Goal: Information Seeking & Learning: Learn about a topic

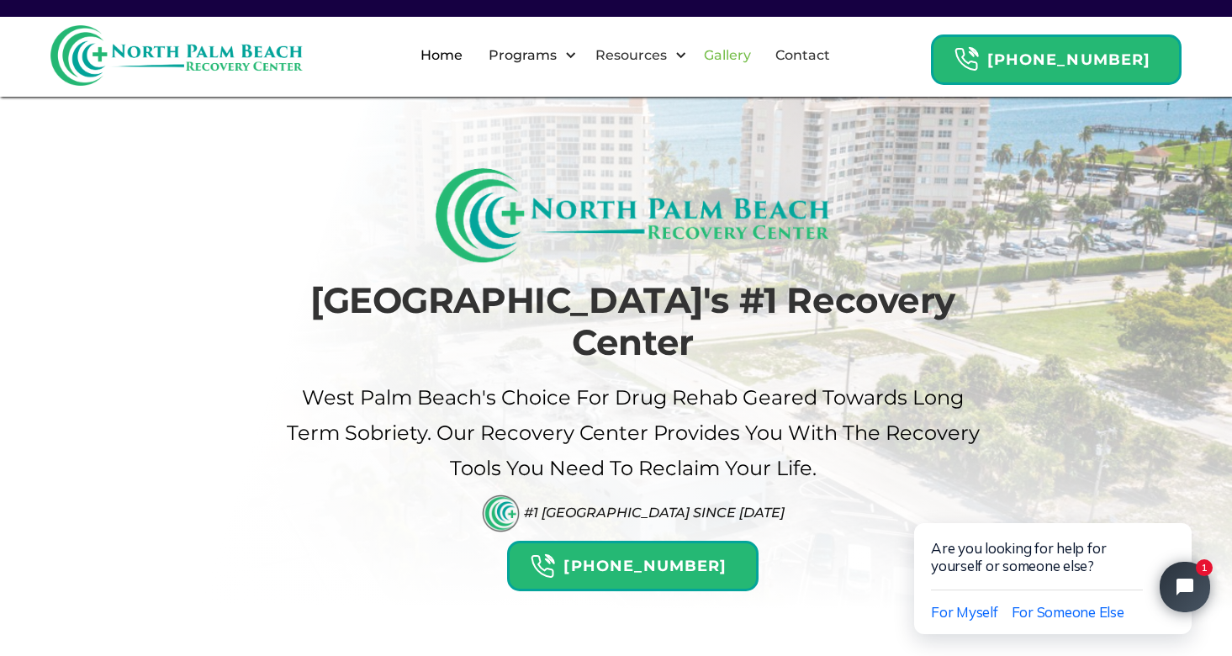
click at [738, 61] on link "Gallery" at bounding box center [727, 56] width 67 height 54
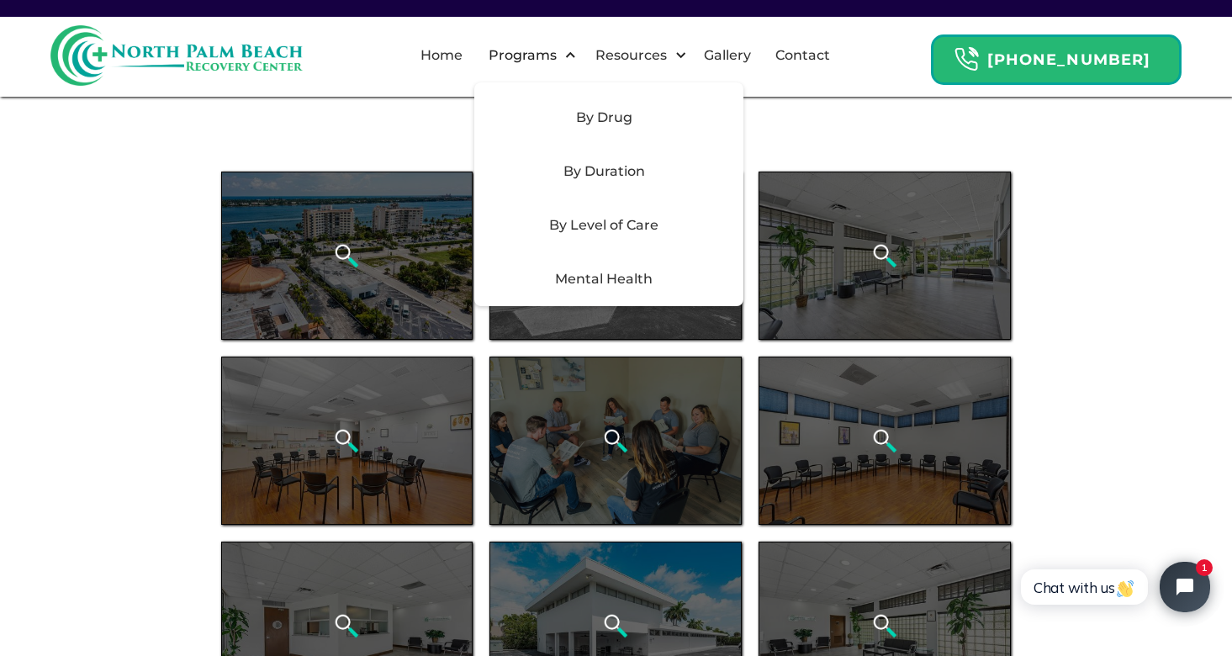
click at [610, 120] on div "By Drug" at bounding box center [603, 118] width 239 height 20
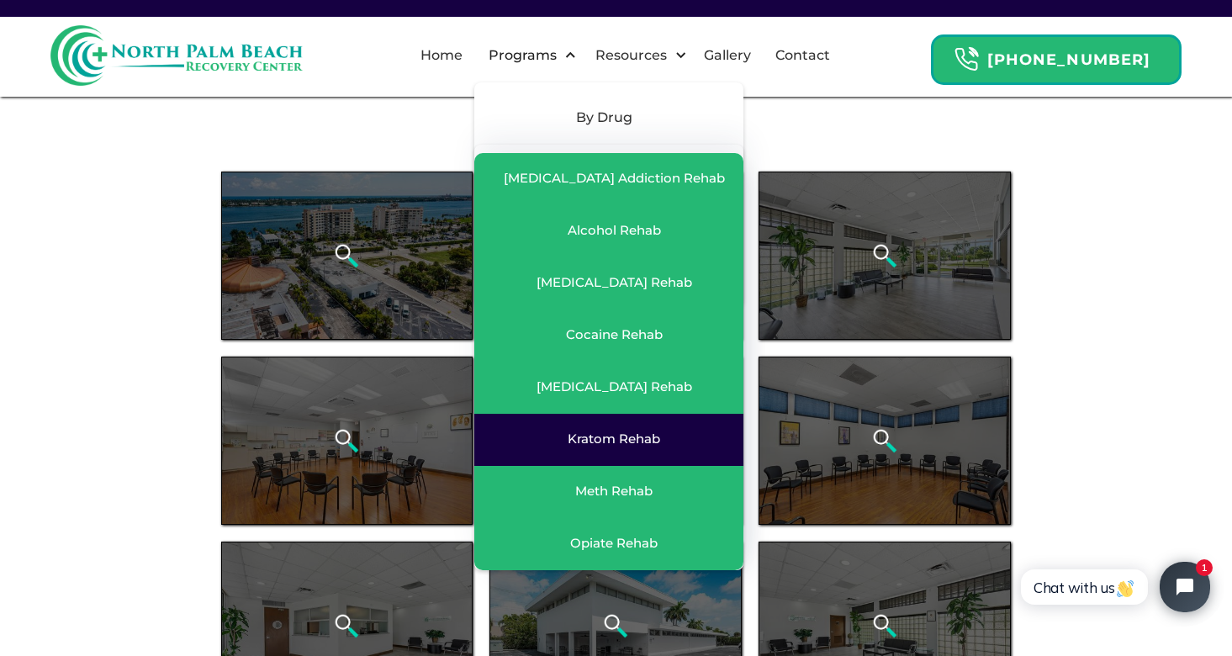
click at [660, 447] on div "Kratom Rehab" at bounding box center [608, 439] width 235 height 18
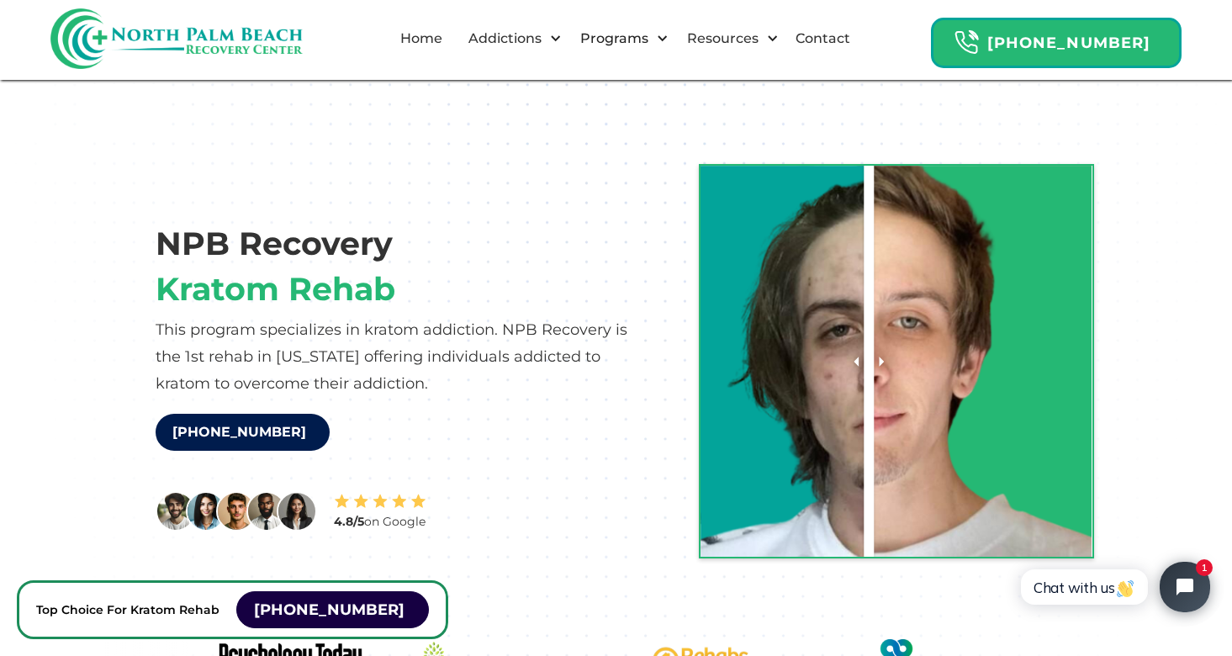
drag, startPoint x: 913, startPoint y: 358, endPoint x: 874, endPoint y: 338, distance: 44.4
click at [874, 337] on div at bounding box center [869, 361] width 30 height 391
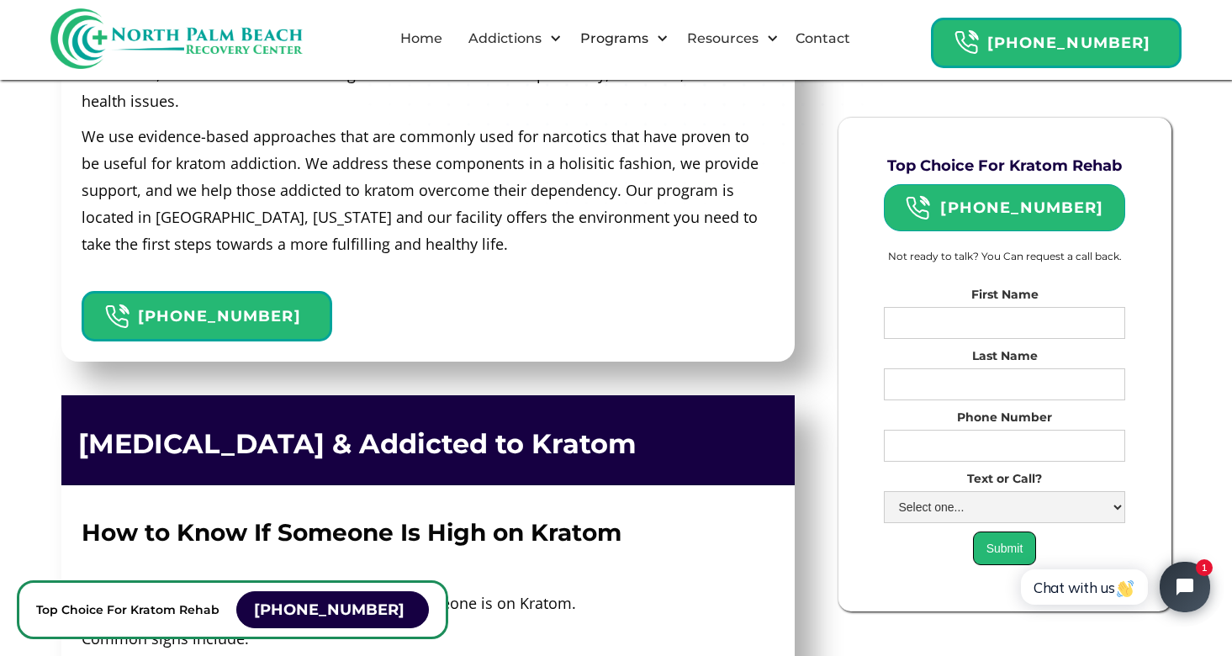
scroll to position [870, 0]
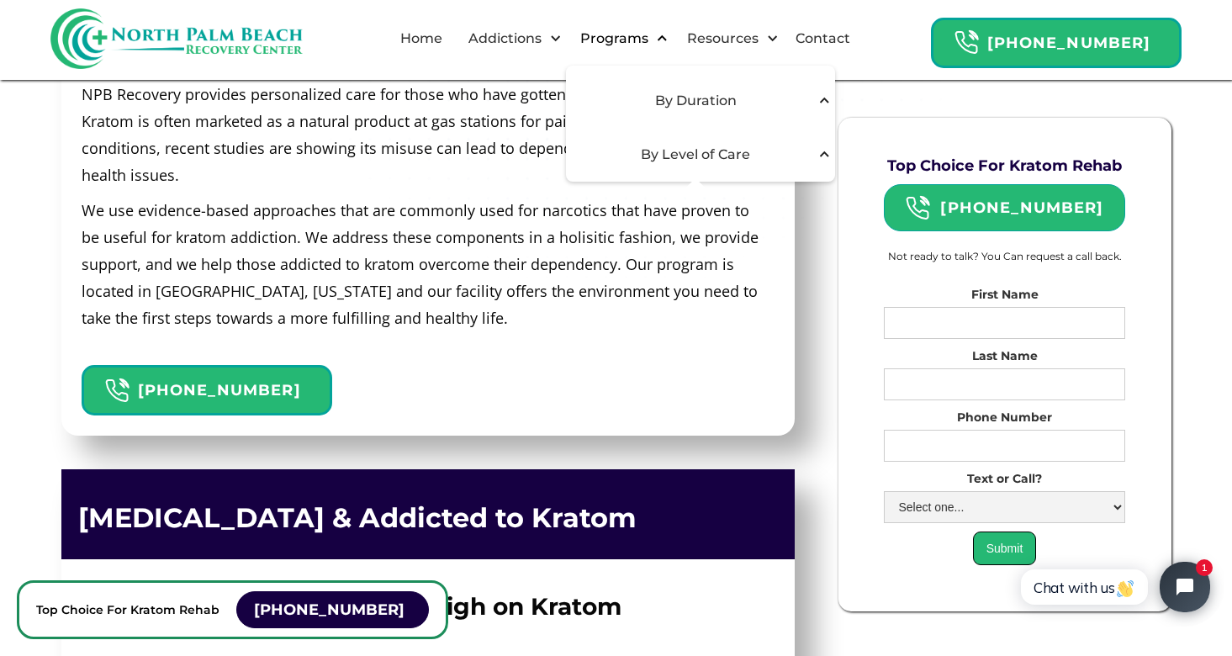
click at [652, 39] on div "Programs" at bounding box center [614, 39] width 77 height 20
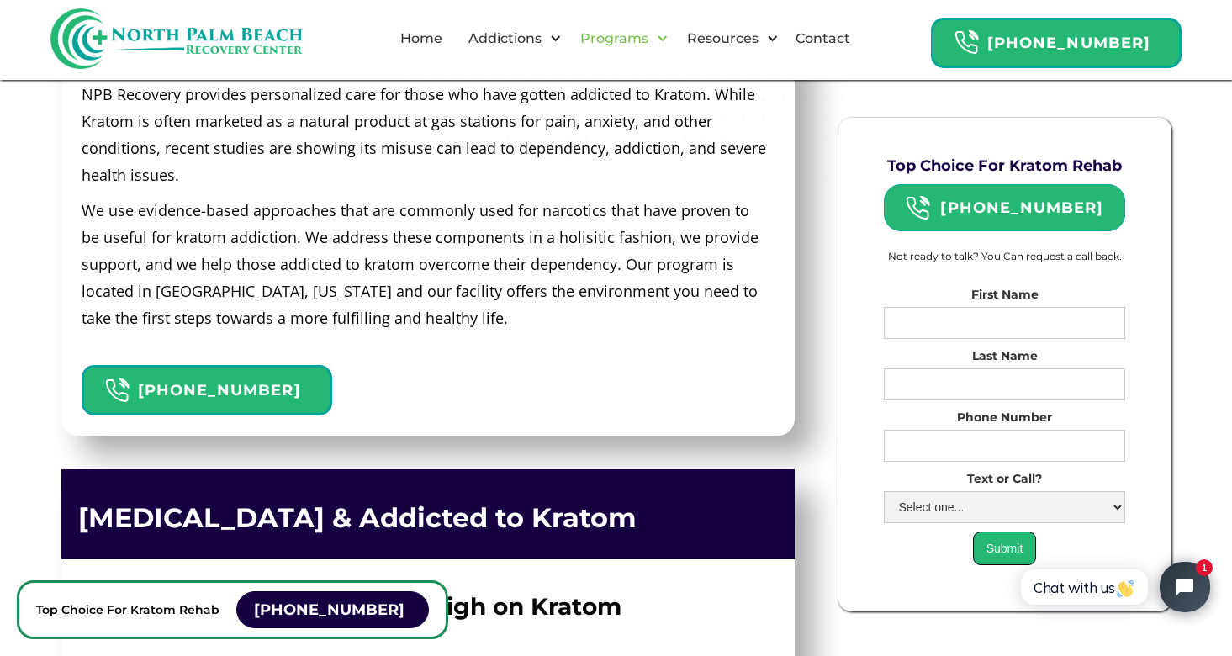
click at [652, 39] on div "Programs" at bounding box center [614, 39] width 77 height 20
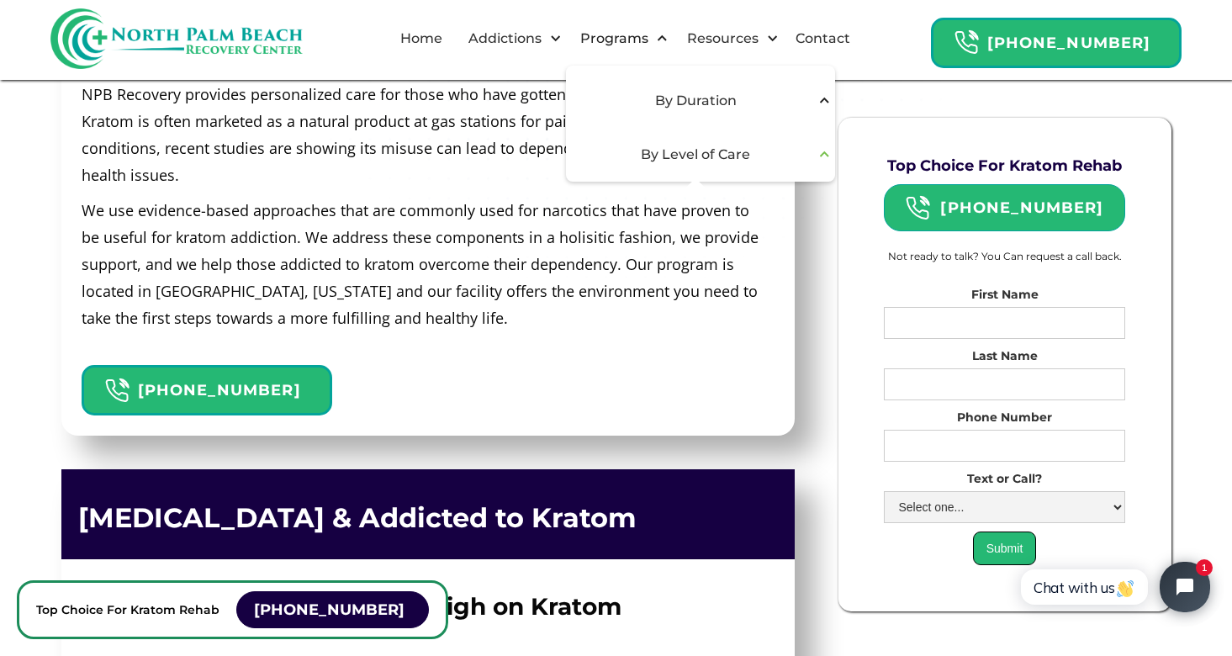
click at [731, 156] on div "By Level of Care" at bounding box center [695, 155] width 239 height 20
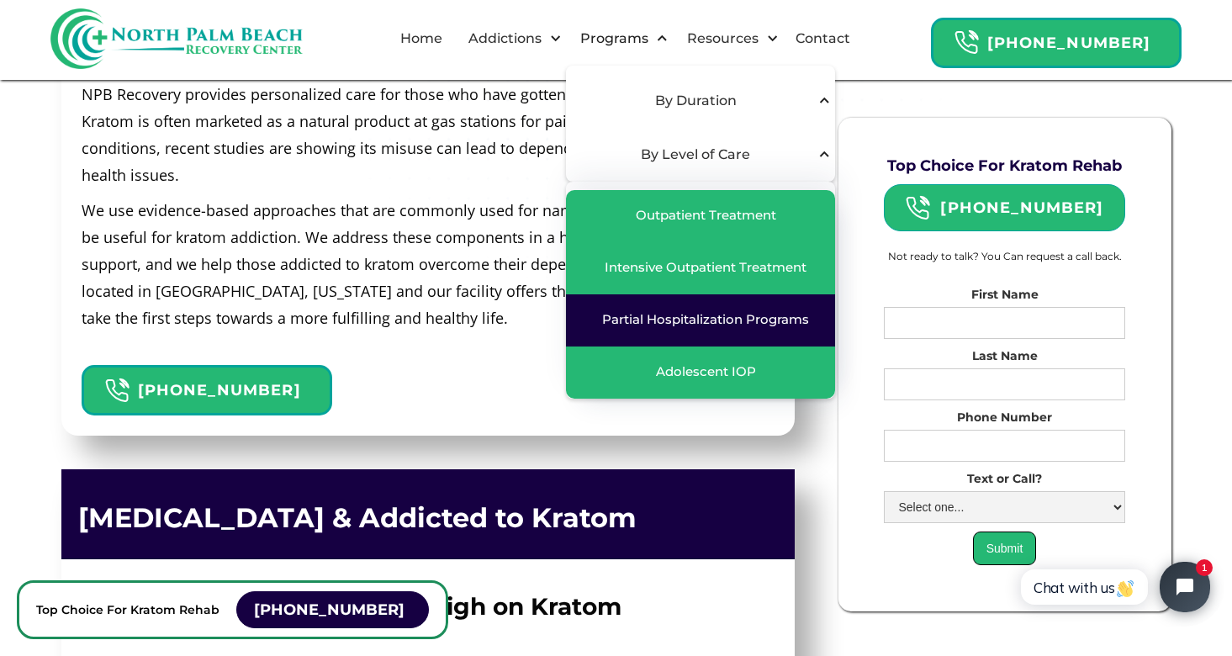
click at [747, 319] on div "Partial Hospitalization Programs" at bounding box center [705, 319] width 207 height 17
